Goal: Information Seeking & Learning: Learn about a topic

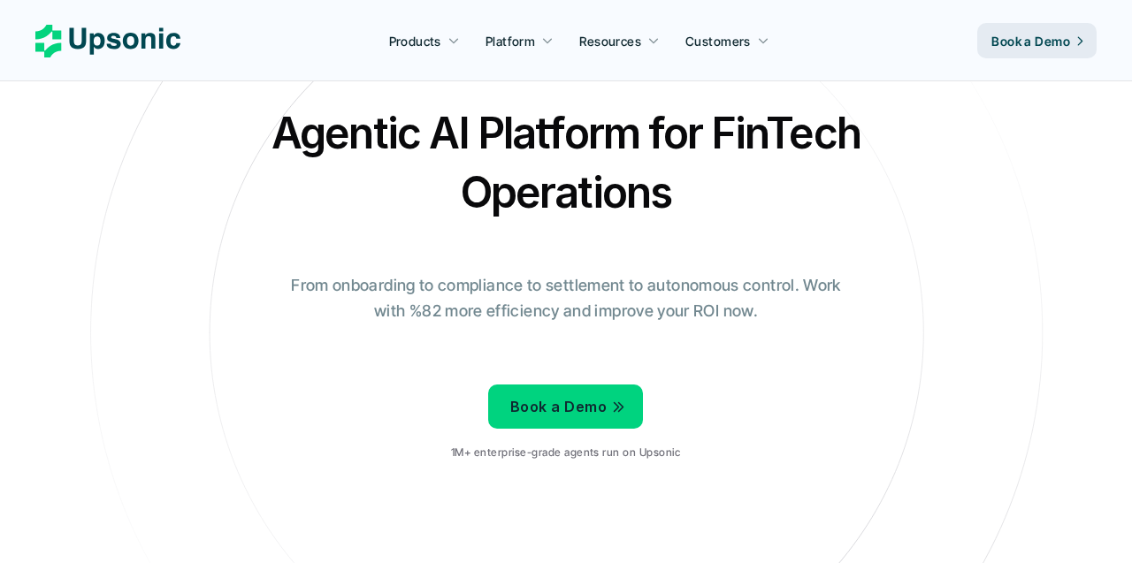
scroll to position [55, 0]
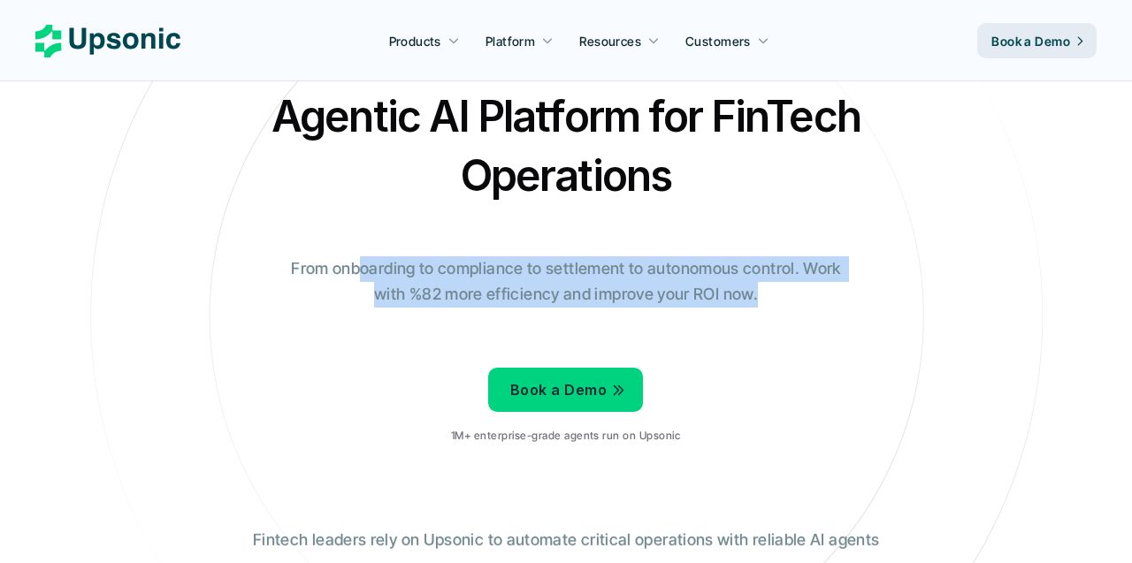
drag, startPoint x: 364, startPoint y: 267, endPoint x: 554, endPoint y: 313, distance: 195.6
click at [554, 313] on div "Agentic AI Platform for FinTech Operations From onboarding to compliance to set…" at bounding box center [566, 272] width 1034 height 371
click at [543, 305] on div at bounding box center [543, 305] width 0 height 0
click at [492, 310] on div "Agentic AI Platform for FinTech Operations From onboarding to compliance to set…" at bounding box center [566, 272] width 1034 height 371
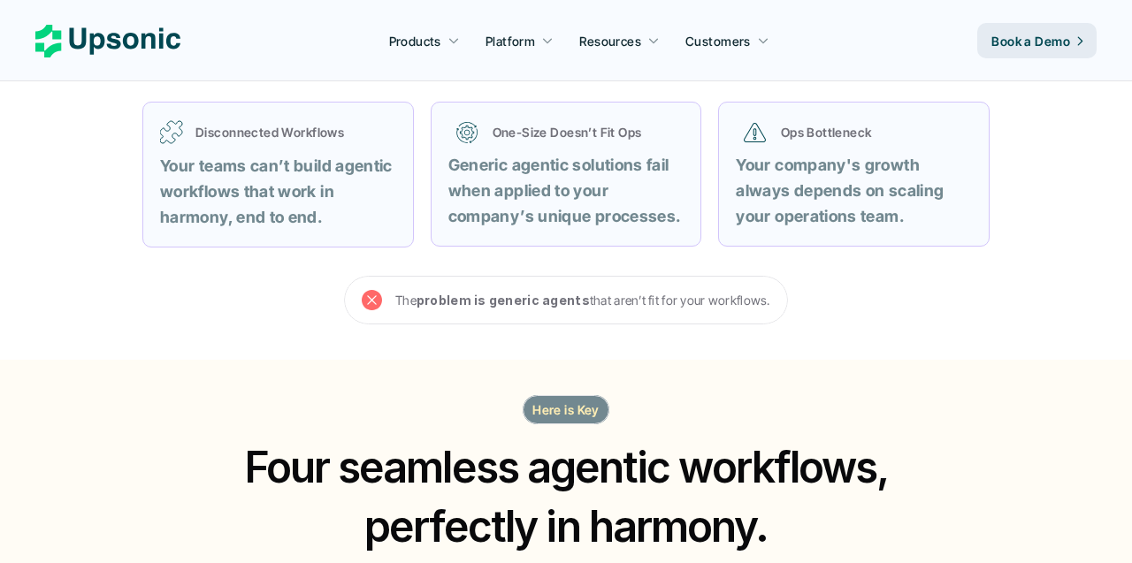
scroll to position [768, 0]
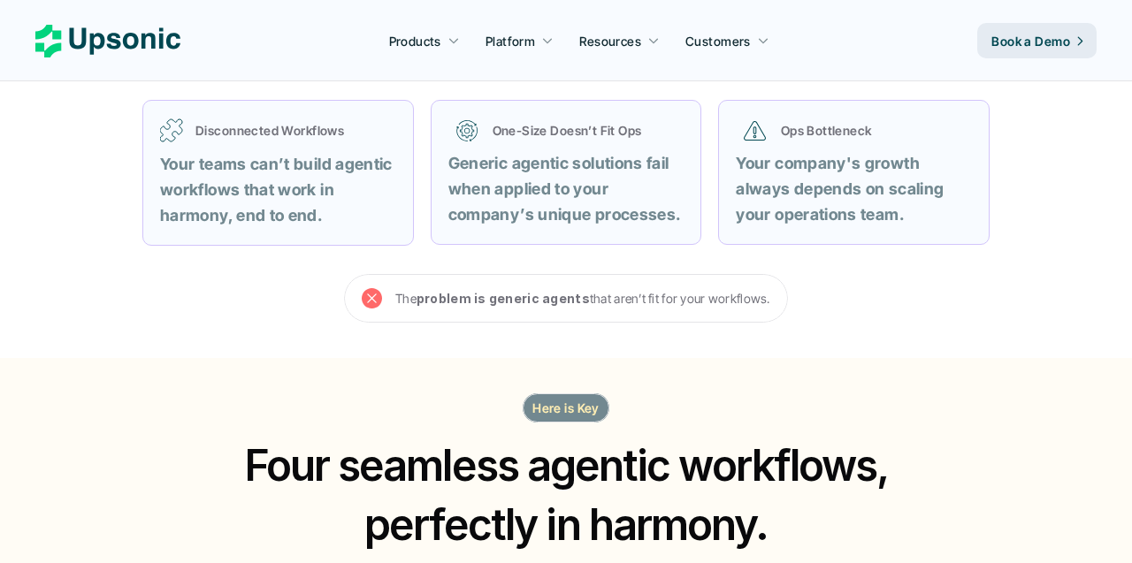
click at [565, 304] on strong "problem is generic agents" at bounding box center [502, 298] width 173 height 15
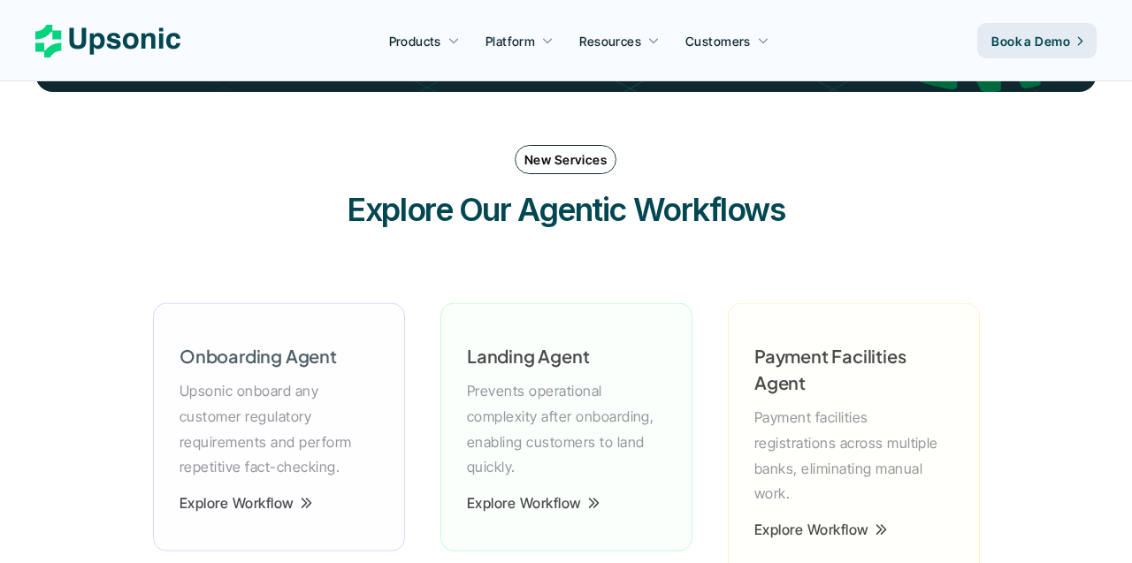
scroll to position [2367, 0]
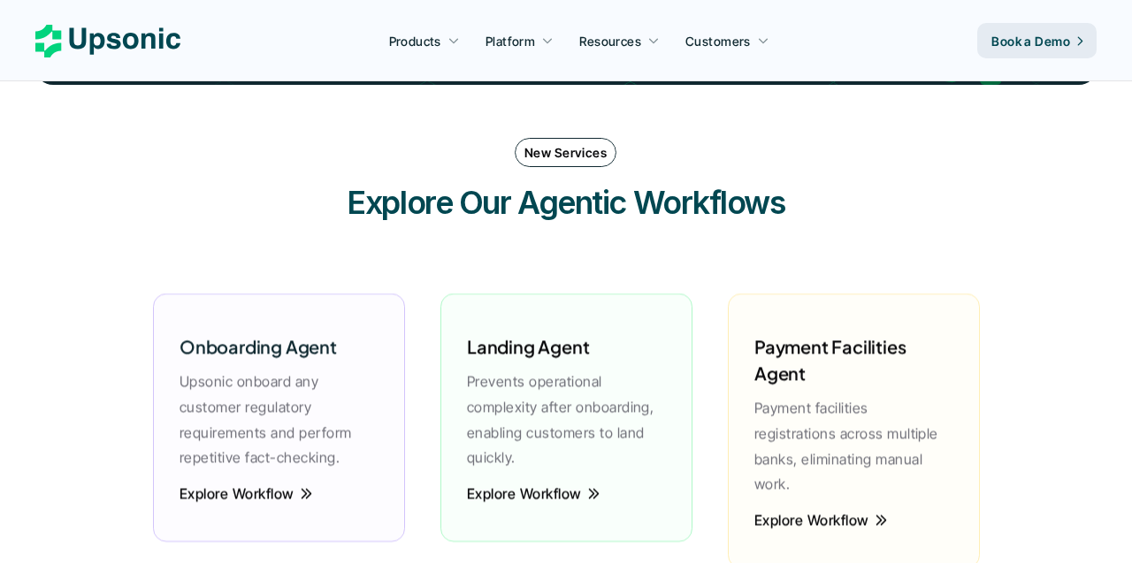
click at [385, 213] on h3 "Explore Our Agentic Workflows" at bounding box center [566, 202] width 530 height 44
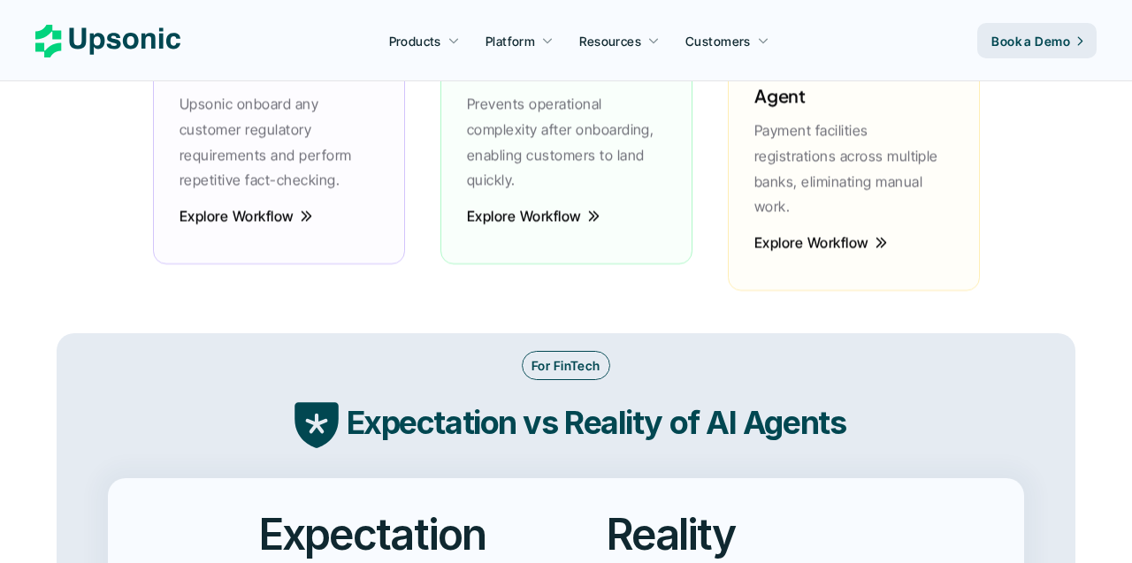
scroll to position [2612, 0]
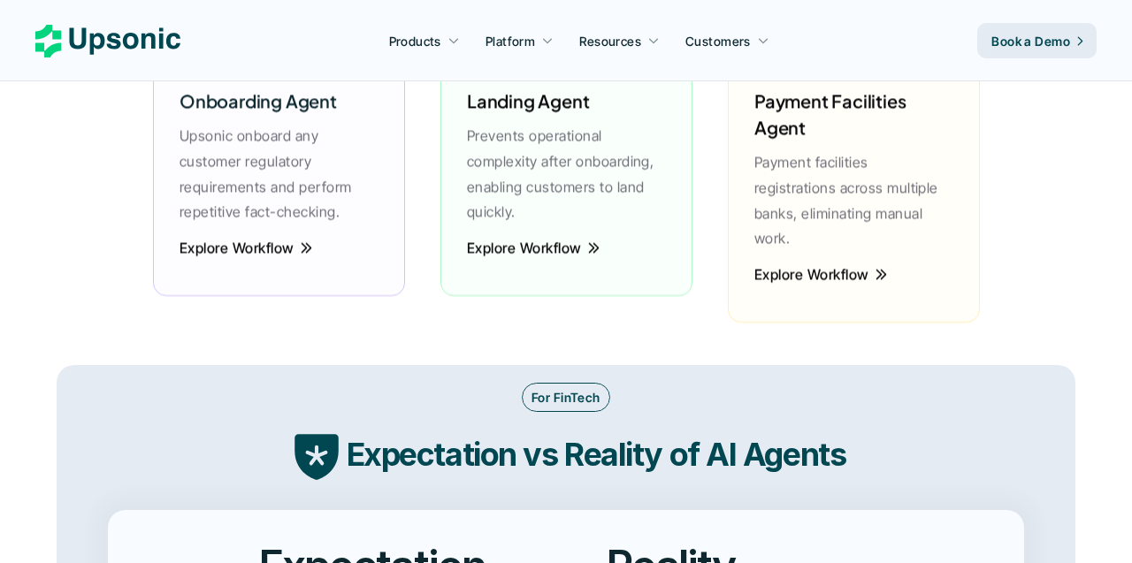
click at [551, 259] on div "Explore Workflow" at bounding box center [566, 259] width 217 height 39
click at [557, 250] on p "Explore Workflow" at bounding box center [523, 248] width 115 height 4
click at [554, 250] on p "Explore Workflow" at bounding box center [524, 248] width 115 height 4
click at [854, 272] on p "Explore Workflow" at bounding box center [810, 274] width 115 height 4
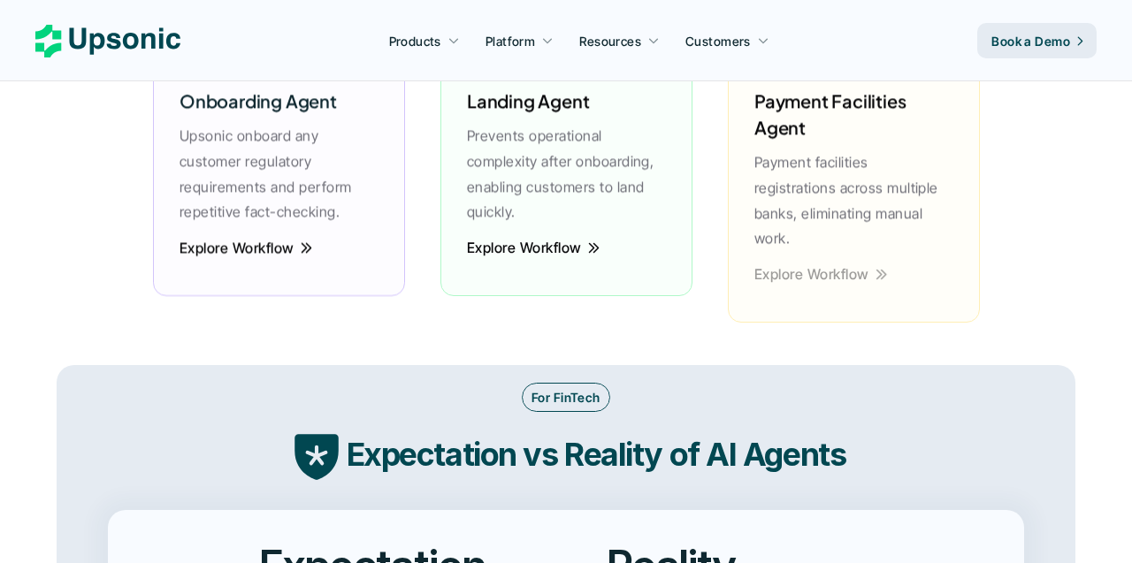
click at [762, 272] on p "Explore Workflow" at bounding box center [811, 274] width 115 height 4
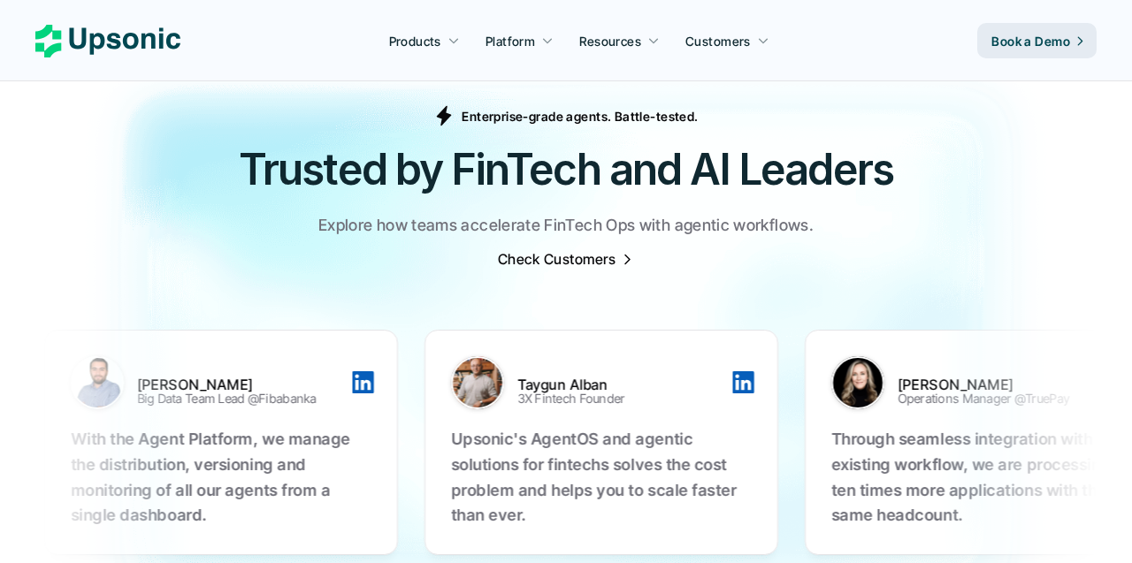
scroll to position [5531, 0]
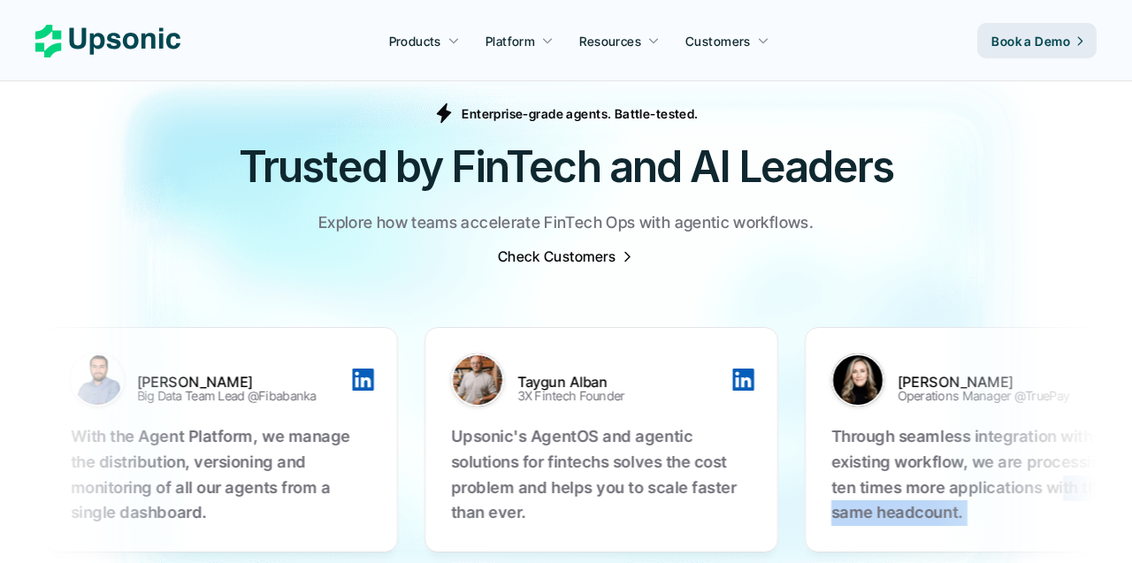
drag, startPoint x: 552, startPoint y: 446, endPoint x: 385, endPoint y: 446, distance: 167.1
click at [385, 446] on ul "[PERSON_NAME] Big Data Team Lead @Fibabanka With the Agent Platform, we manage …" at bounding box center [564, 440] width 1043 height 296
click at [591, 255] on p "Check Customers" at bounding box center [557, 257] width 118 height 4
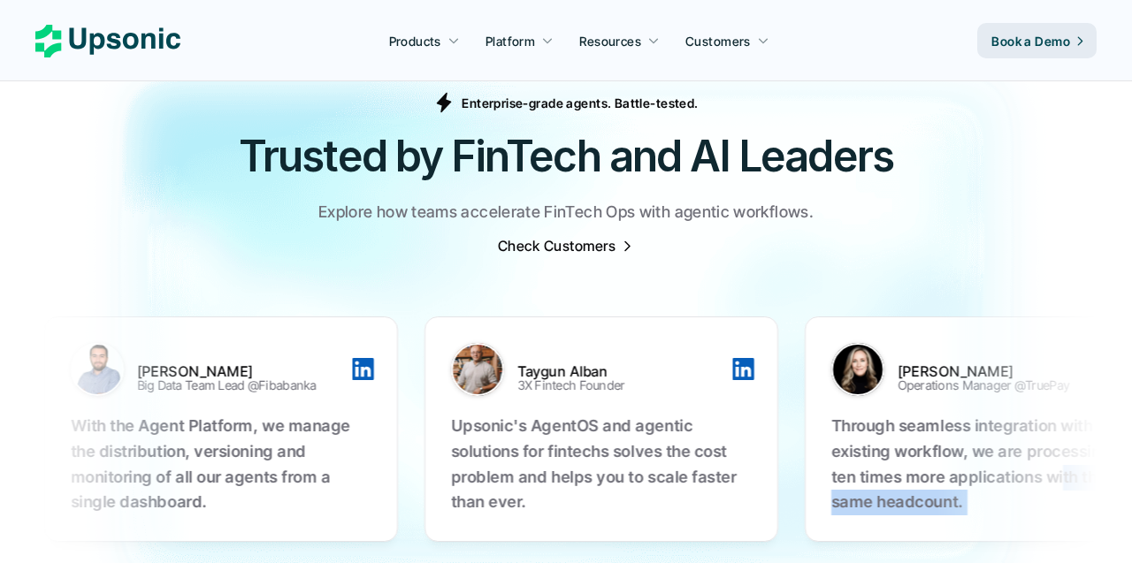
scroll to position [5536, 0]
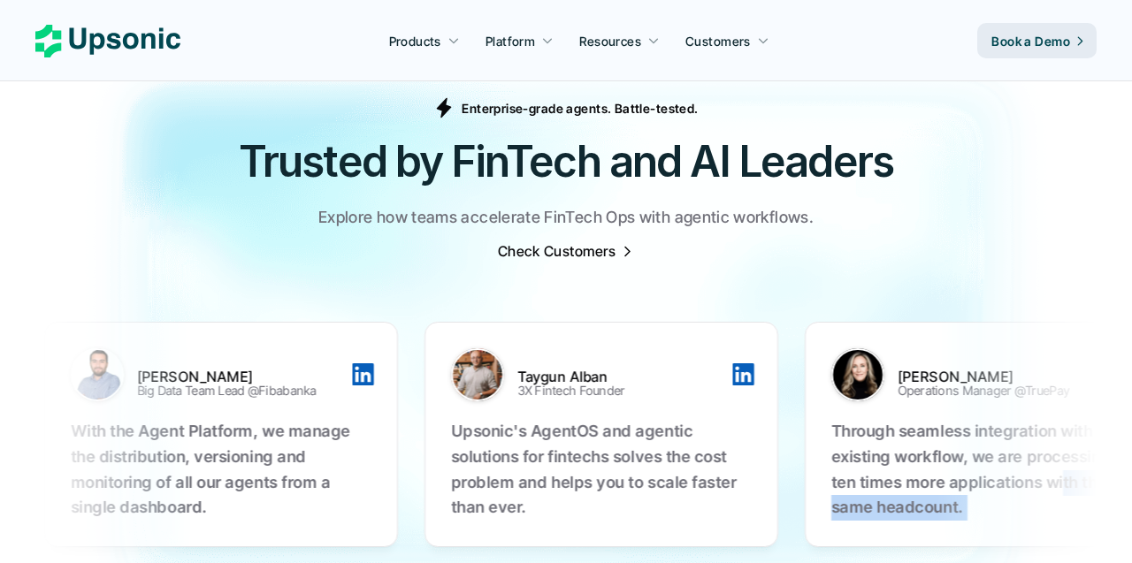
click at [491, 141] on h2 "Trusted by FinTech and AI Leaders" at bounding box center [565, 161] width 1061 height 59
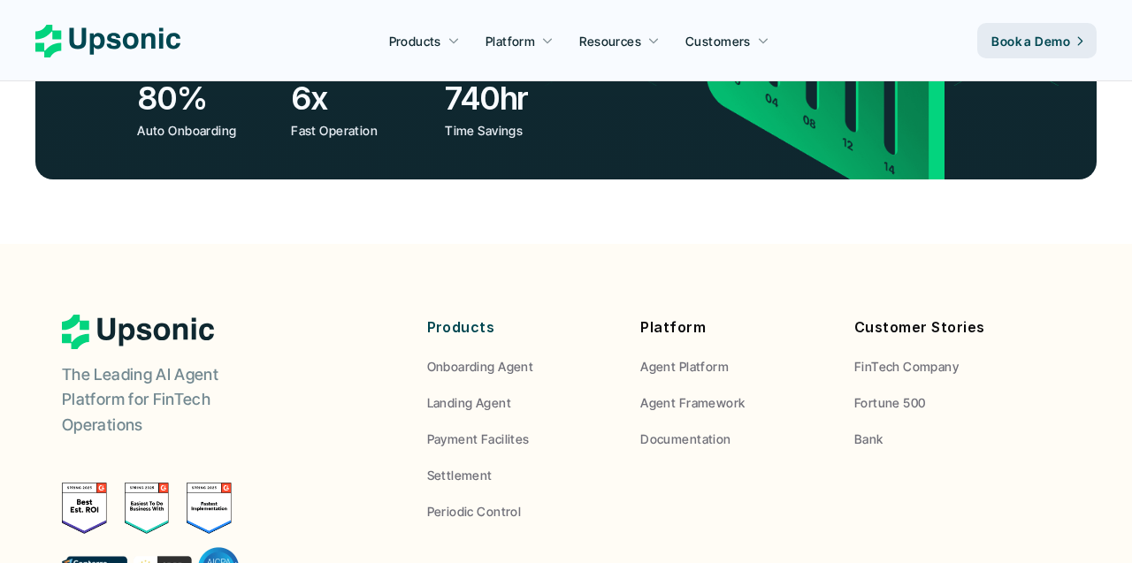
scroll to position [6562, 0]
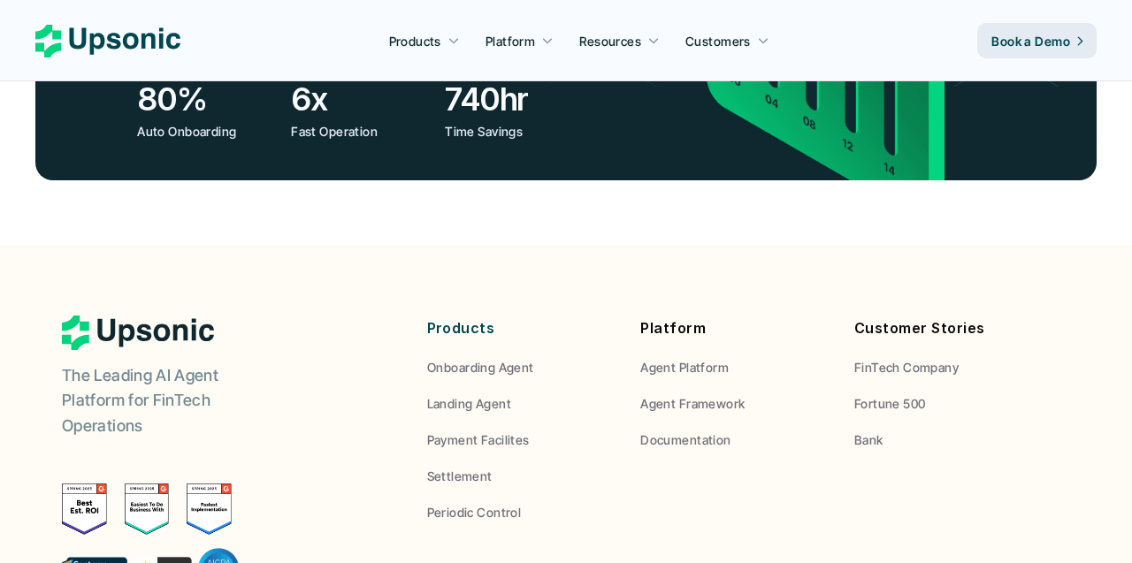
click at [517, 358] on p "Onboarding Agent" at bounding box center [480, 367] width 107 height 19
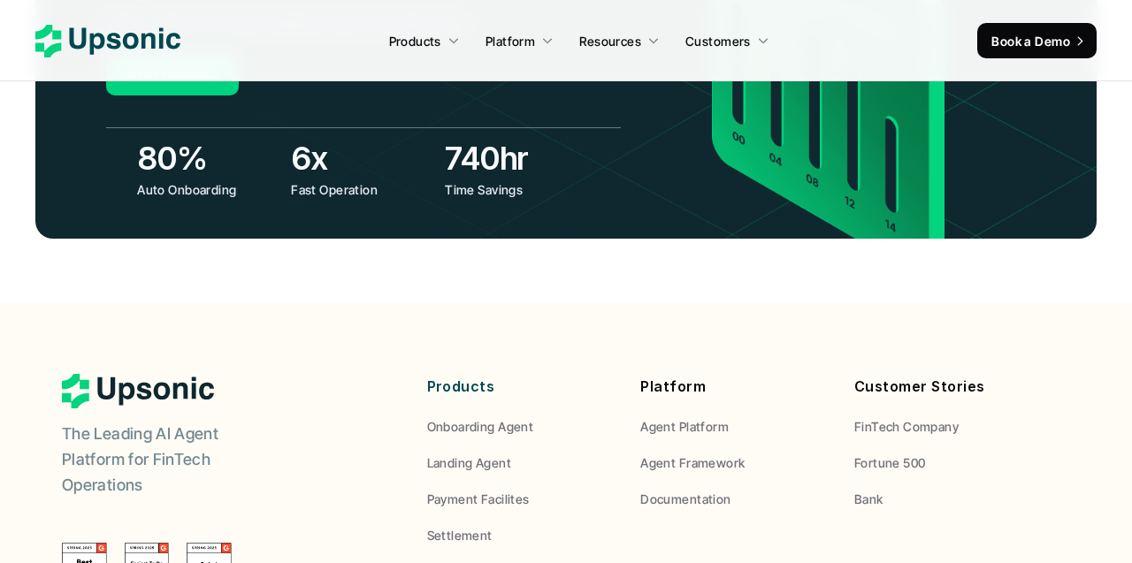
scroll to position [6677, 0]
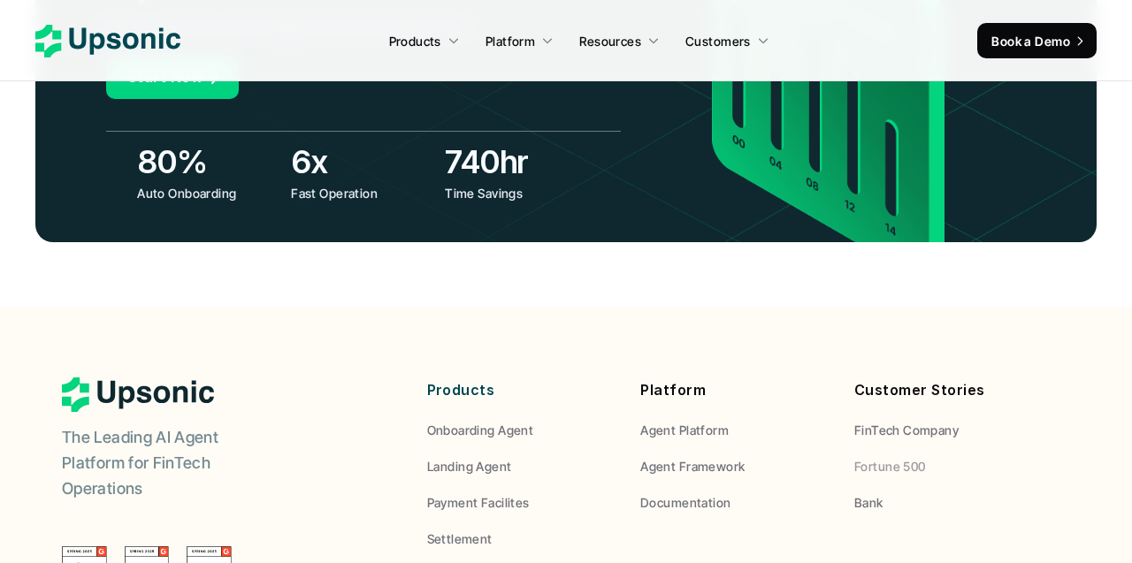
click at [880, 457] on p "Fortune 500" at bounding box center [890, 466] width 72 height 19
click at [876, 457] on p "Fortune 500" at bounding box center [890, 466] width 72 height 19
click at [870, 493] on p "Bank" at bounding box center [868, 502] width 29 height 19
click at [704, 457] on p "Agent Framework" at bounding box center [692, 466] width 104 height 19
click at [698, 421] on p "Agent Platform" at bounding box center [684, 430] width 88 height 19
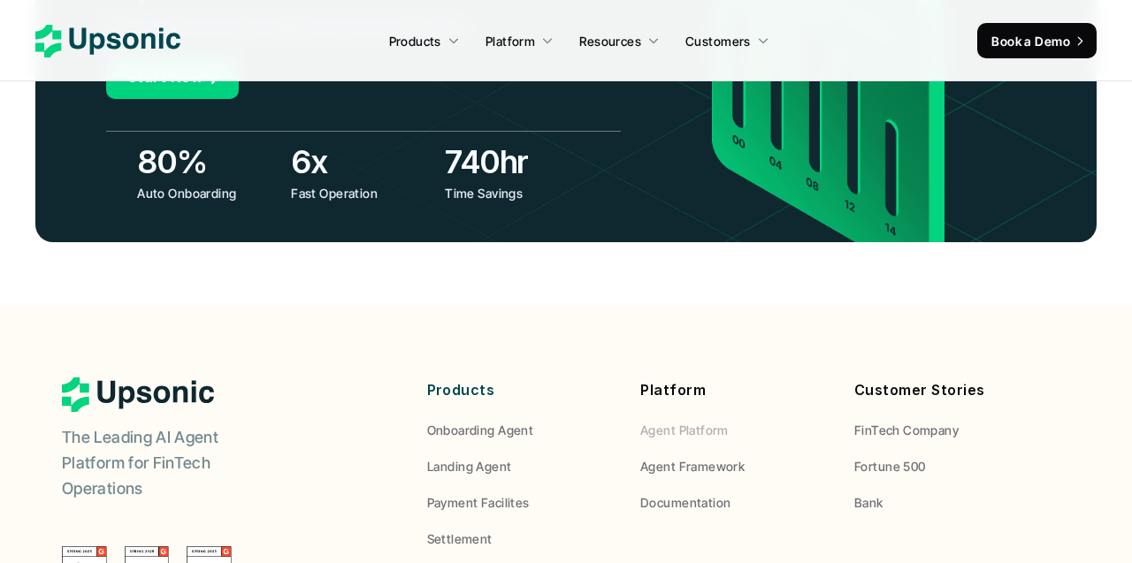
click at [698, 421] on p "Agent Platform" at bounding box center [684, 430] width 88 height 19
click at [689, 493] on p "Documentation" at bounding box center [685, 502] width 90 height 19
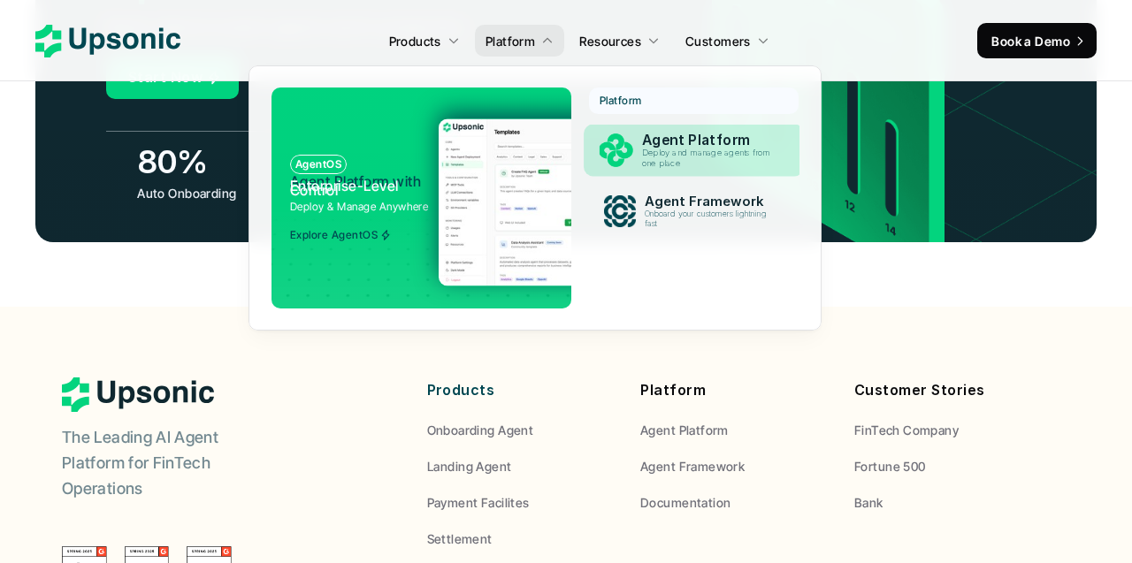
click at [655, 176] on link "Agent Platform Deploy and manage agents from one place" at bounding box center [693, 151] width 220 height 52
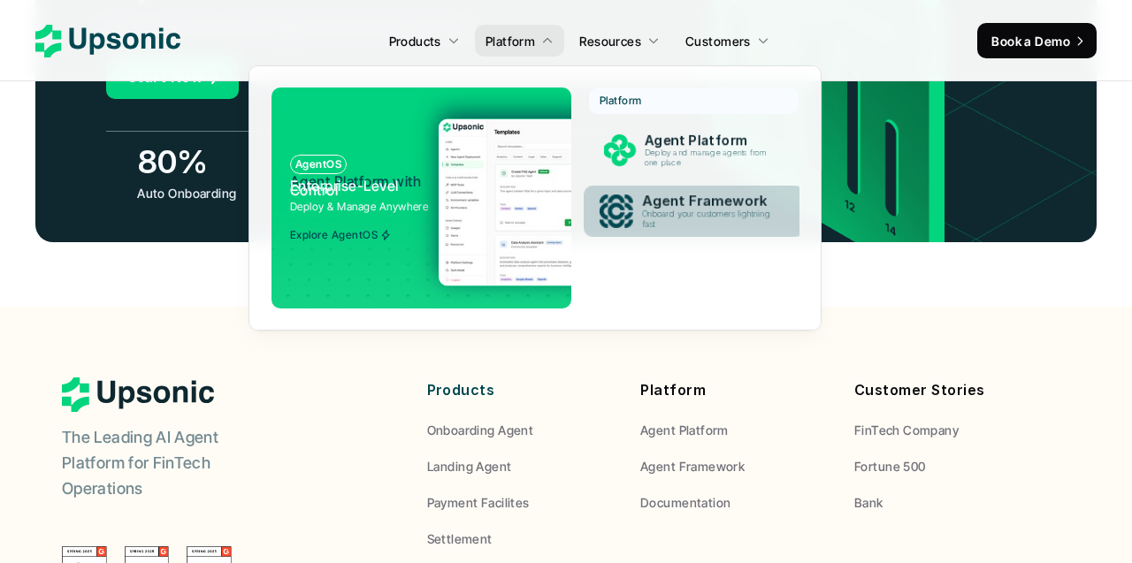
click at [655, 194] on p "Agent Framework" at bounding box center [710, 201] width 137 height 17
click at [660, 214] on p "Onboard your customers lightning fast" at bounding box center [709, 220] width 135 height 20
click at [630, 136] on img at bounding box center [620, 150] width 32 height 32
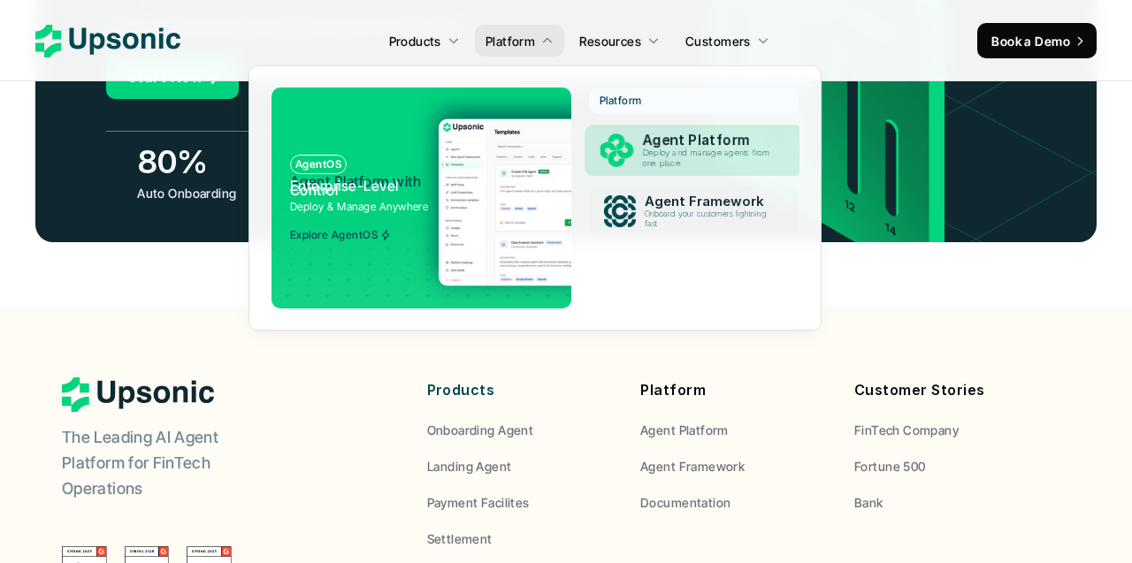
click at [629, 198] on img at bounding box center [620, 211] width 32 height 32
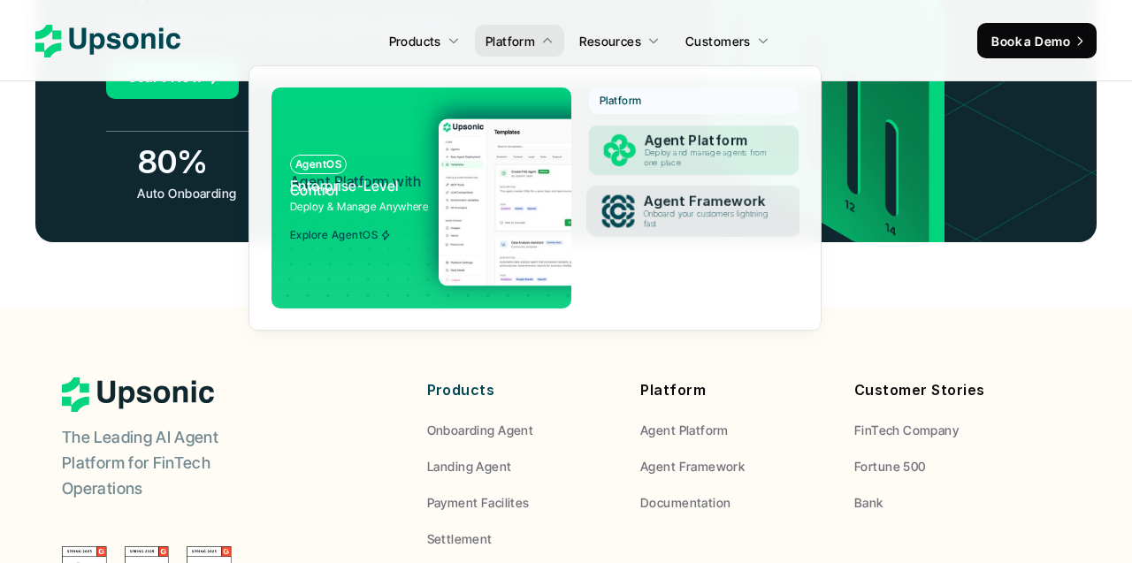
click at [621, 149] on img at bounding box center [620, 150] width 32 height 32
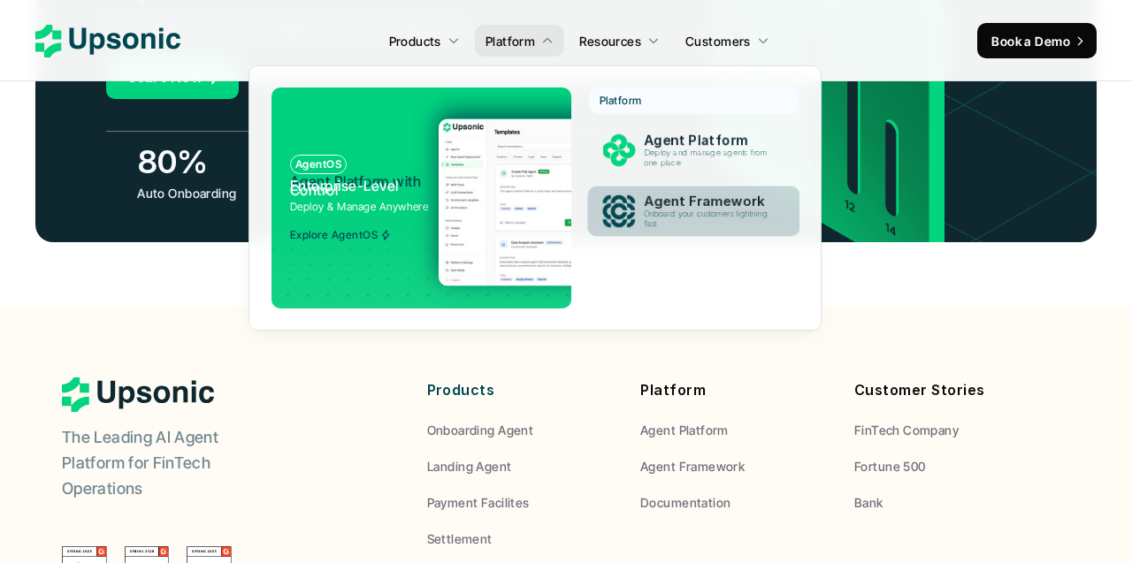
click at [621, 202] on img at bounding box center [618, 211] width 32 height 32
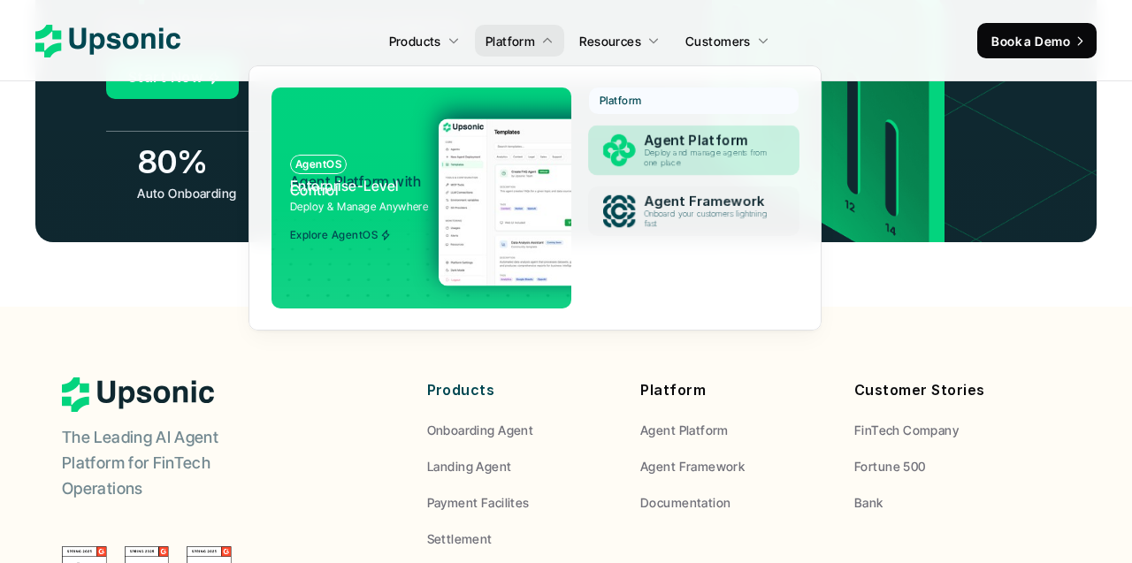
click at [622, 141] on img at bounding box center [619, 150] width 32 height 32
click at [511, 172] on img at bounding box center [610, 201] width 344 height 167
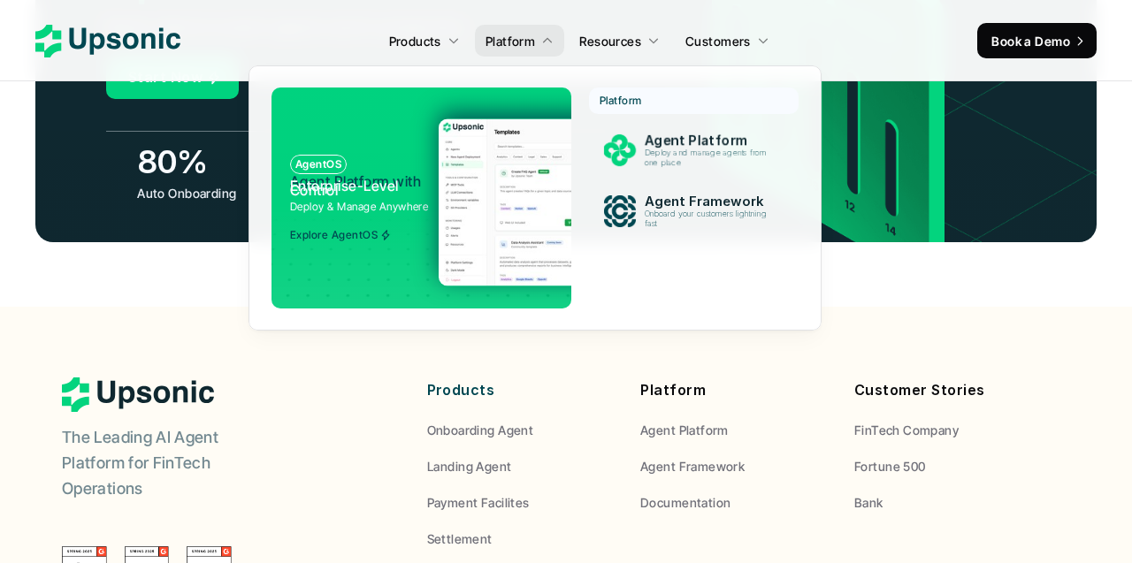
click at [388, 189] on p "Agent Platform with Enterprise-Level Control" at bounding box center [357, 185] width 135 height 12
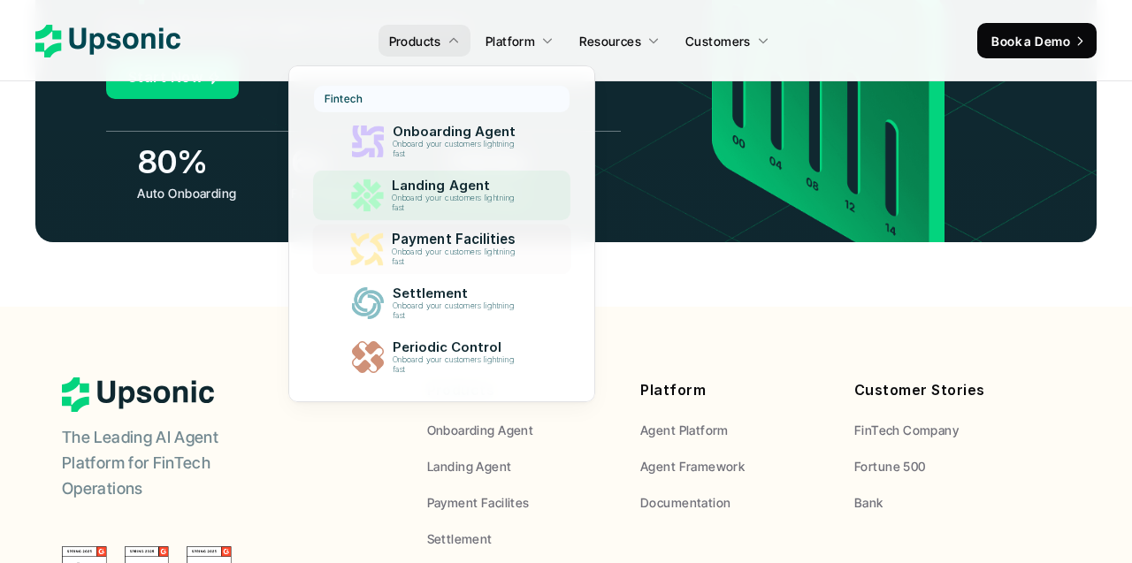
click at [488, 149] on p "Onboard your customers lightning fast" at bounding box center [456, 149] width 129 height 19
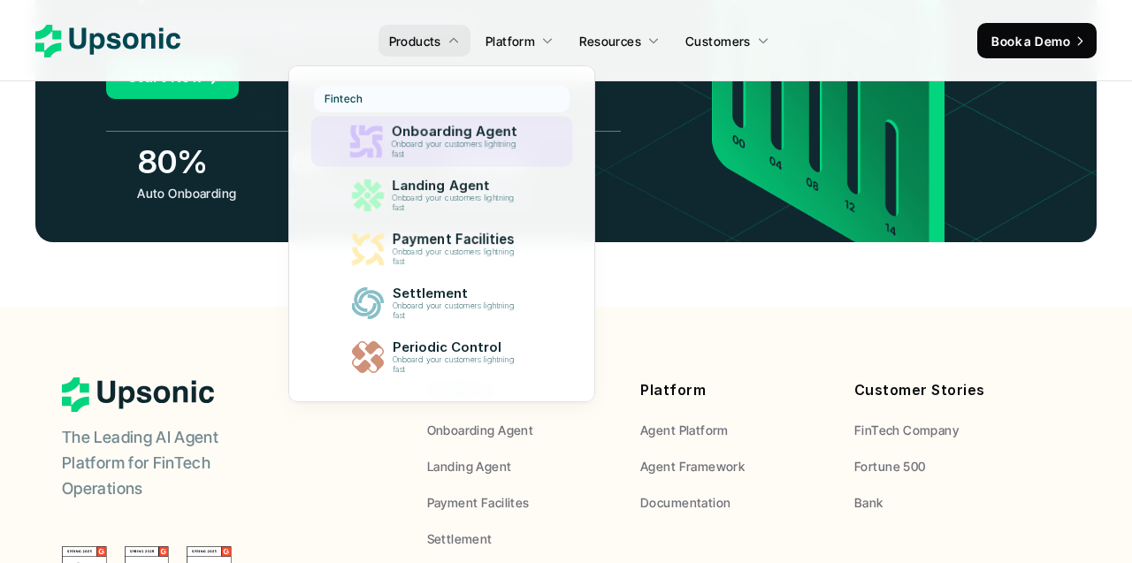
scroll to position [0, 0]
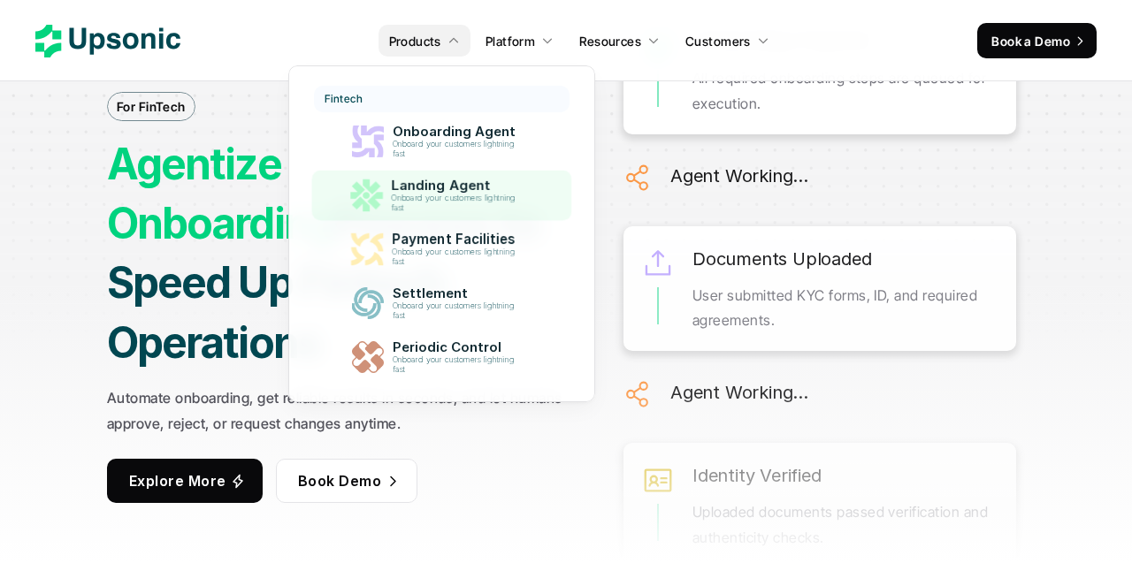
click at [482, 199] on p "Onboard your customers lightning fast" at bounding box center [456, 203] width 131 height 19
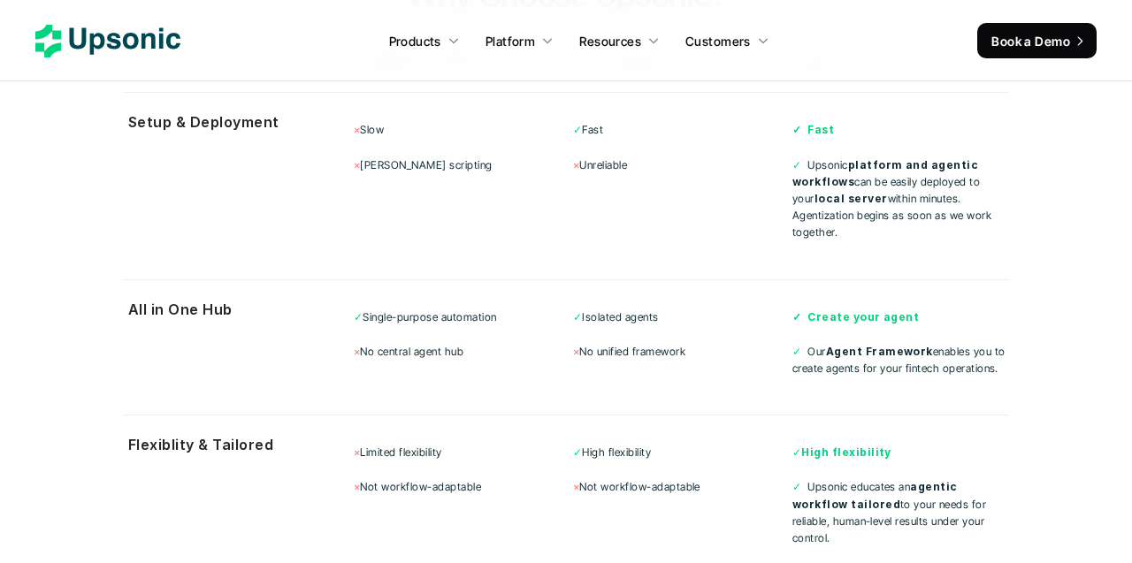
scroll to position [5599, 0]
